Goal: Check status: Check status

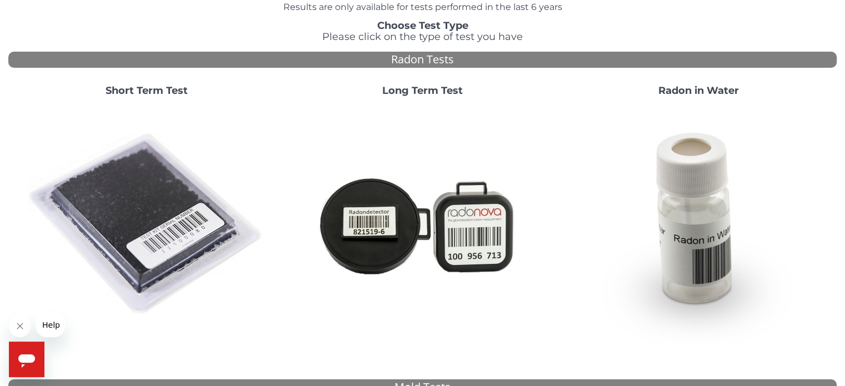
scroll to position [108, 0]
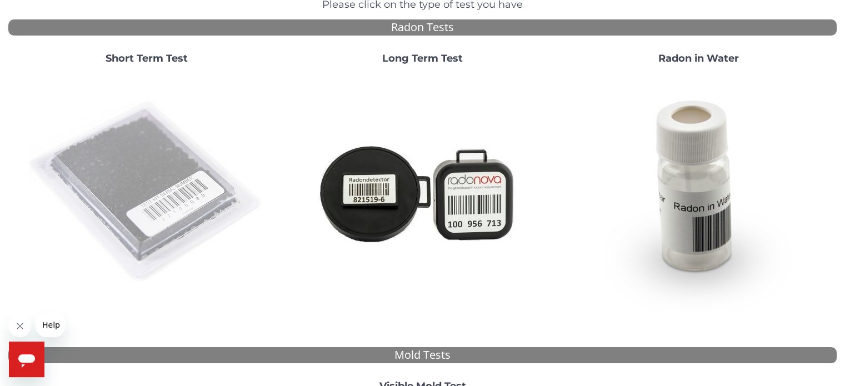
click at [166, 171] on img at bounding box center [146, 192] width 239 height 239
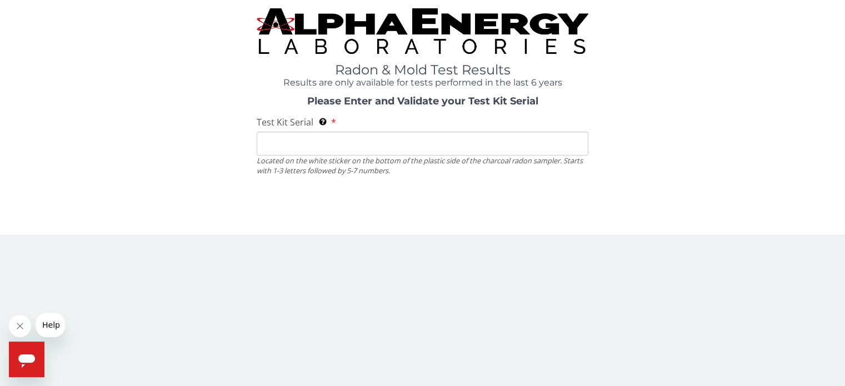
scroll to position [0, 0]
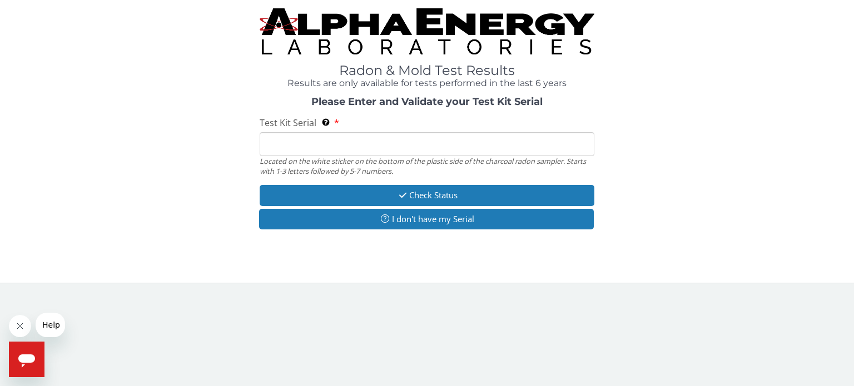
click at [320, 152] on input "Test Kit Serial Located on the white sticker on the bottom of the plastic side …" at bounding box center [427, 144] width 335 height 24
type input "FE452840"
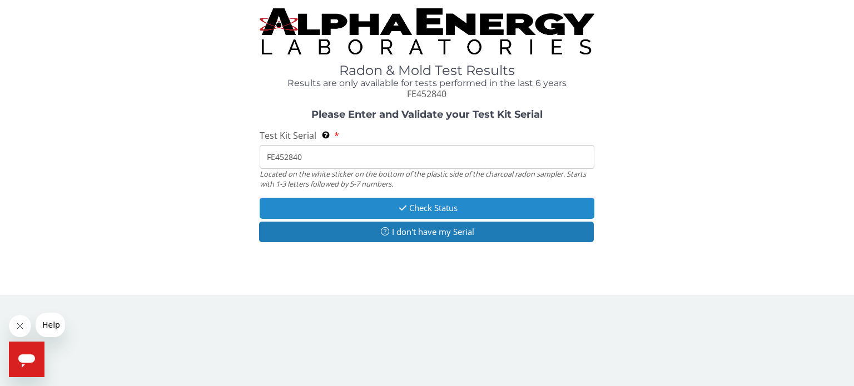
click at [355, 211] on button "Check Status" at bounding box center [427, 208] width 335 height 21
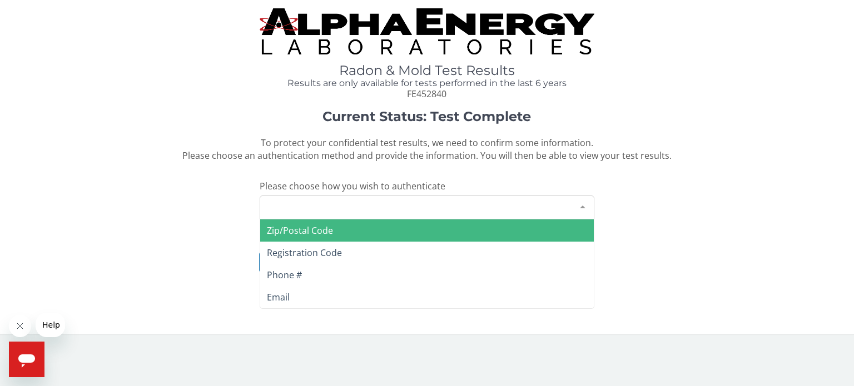
click at [433, 215] on div "Please make a selection" at bounding box center [427, 208] width 335 height 24
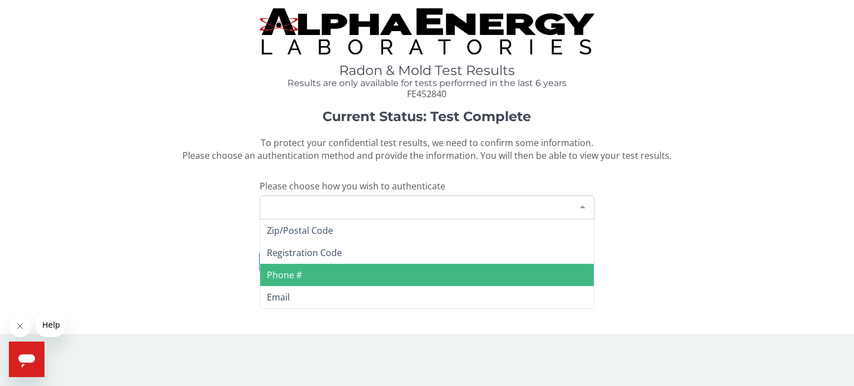
click at [418, 269] on span "Phone #" at bounding box center [426, 275] width 333 height 22
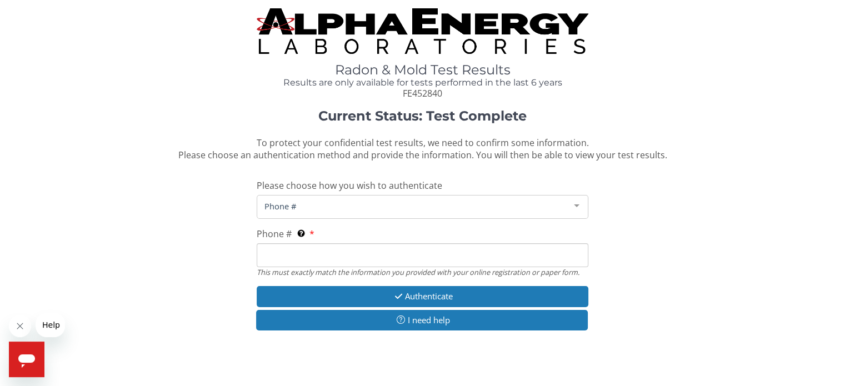
click at [327, 253] on input "Phone # This must exactly match the information you provided with your online r…" at bounding box center [422, 255] width 331 height 24
type input "[PHONE_NUMBER]"
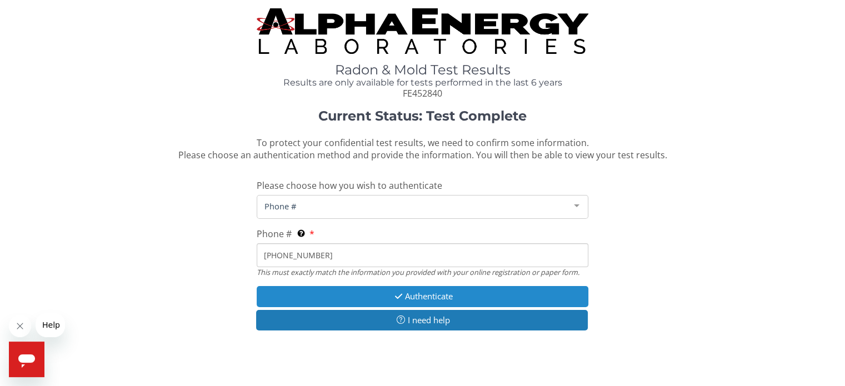
click at [353, 297] on button "Authenticate" at bounding box center [422, 296] width 331 height 21
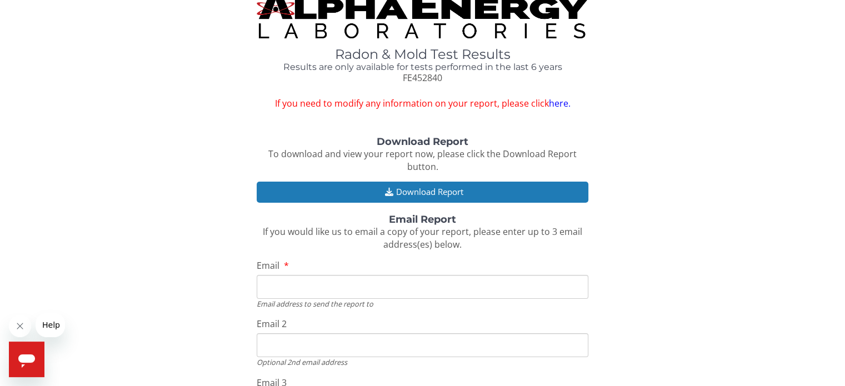
scroll to position [66, 0]
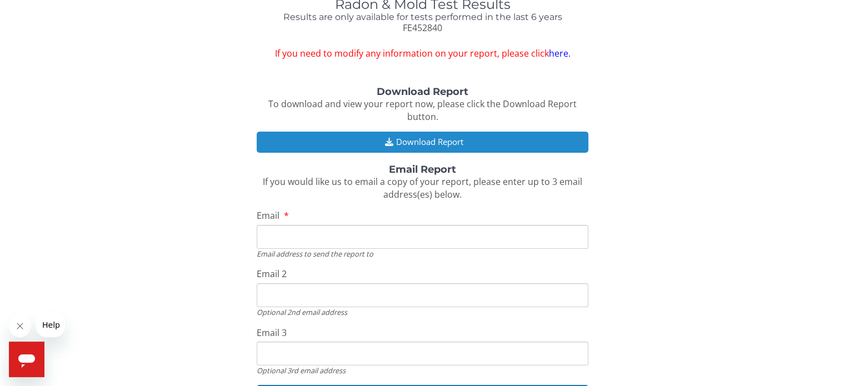
click at [432, 138] on button "Download Report" at bounding box center [422, 142] width 331 height 21
